Goal: Book appointment/travel/reservation

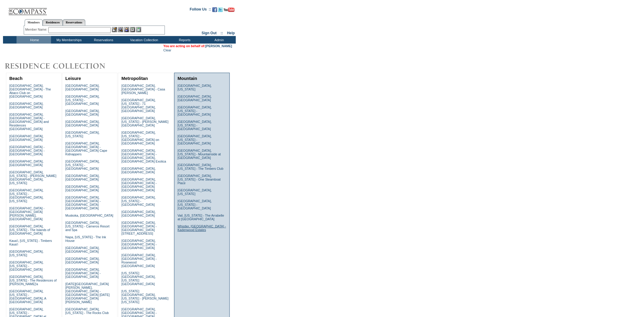
click at [207, 224] on link "Whistler, [GEOGRAPHIC_DATA] - Kadenwood Estates" at bounding box center [202, 227] width 48 height 7
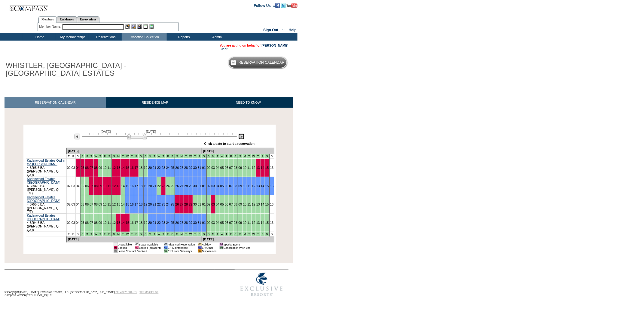
click at [240, 138] on img at bounding box center [241, 137] width 6 height 6
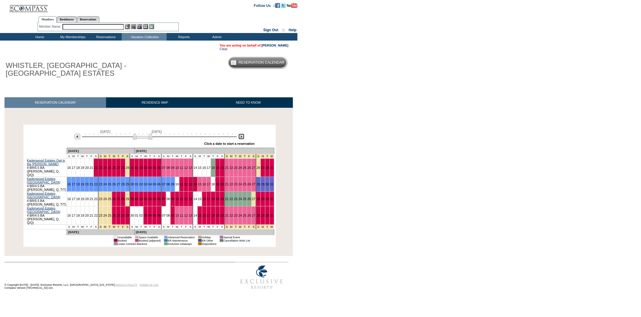
click at [240, 138] on img at bounding box center [241, 137] width 6 height 6
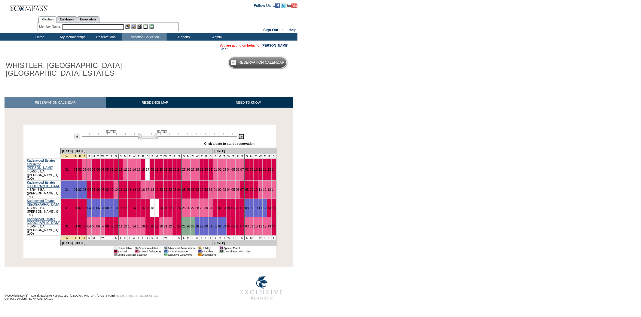
click at [240, 138] on img at bounding box center [241, 137] width 6 height 6
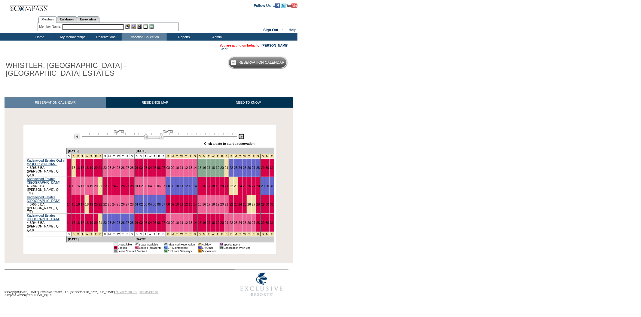
click at [240, 138] on img at bounding box center [241, 137] width 6 height 6
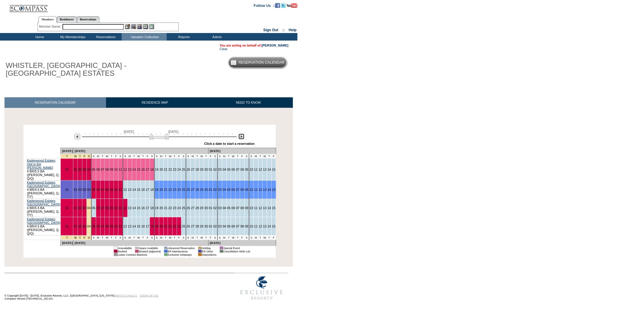
click at [240, 138] on img at bounding box center [241, 137] width 6 height 6
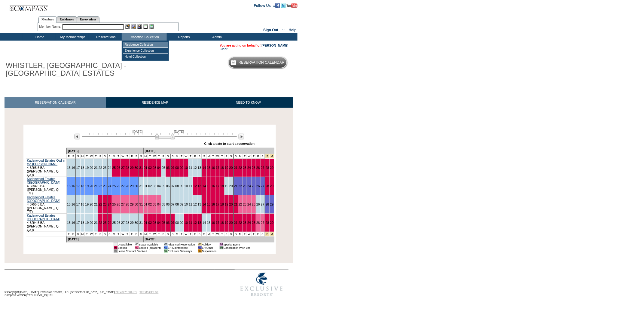
click at [154, 45] on td "Residence Collection" at bounding box center [145, 45] width 45 height 6
